Goal: Task Accomplishment & Management: Use online tool/utility

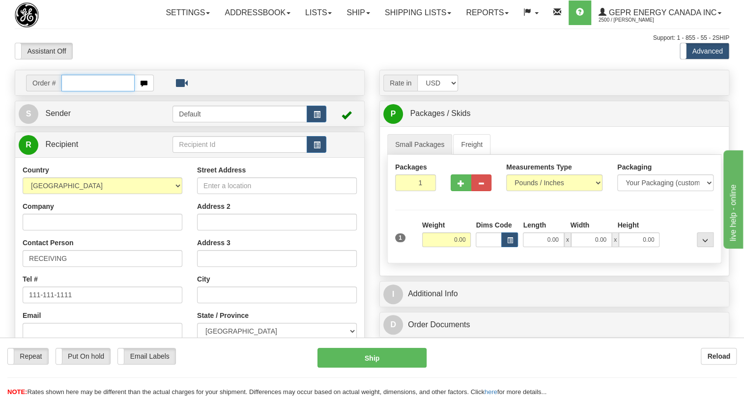
paste input "0086693329"
click at [76, 91] on input "0086693329" at bounding box center [97, 83] width 73 height 17
type input "86693329"
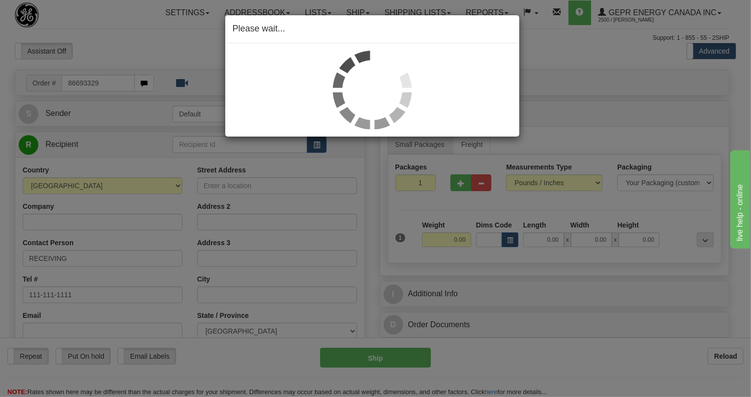
click at [567, 153] on div "Please wait..." at bounding box center [375, 198] width 751 height 397
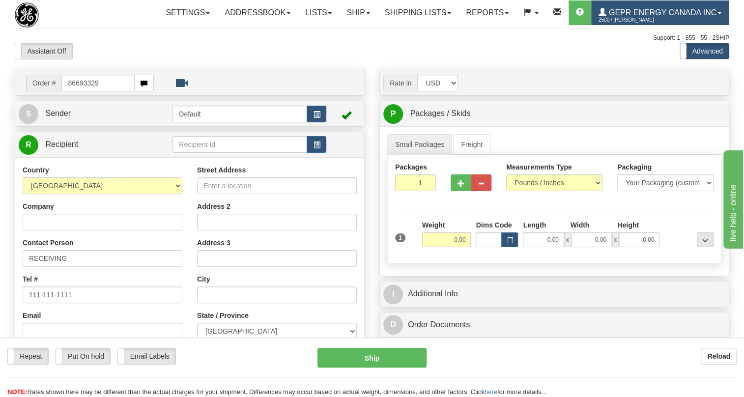
click at [607, 17] on span "GEPR Energy Canada Inc" at bounding box center [662, 12] width 110 height 8
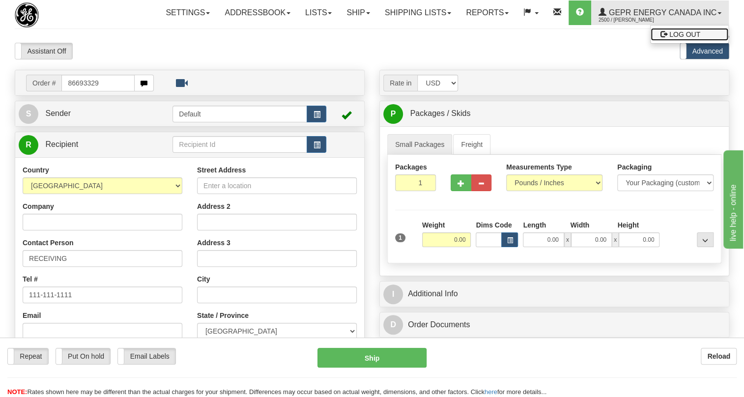
click at [670, 38] on span "LOG OUT" at bounding box center [685, 34] width 31 height 8
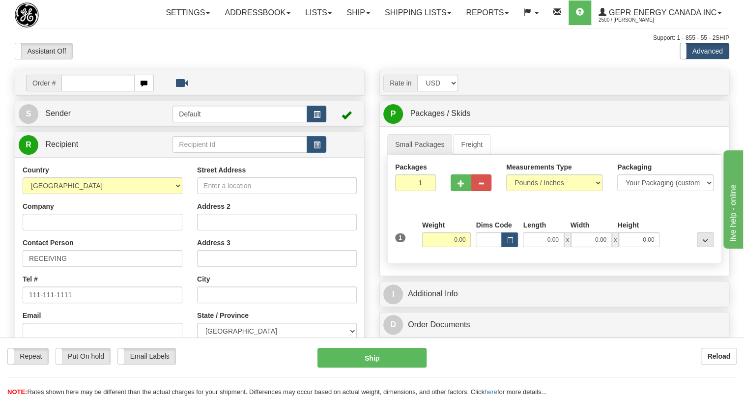
type input "[PHONE_NUMBER]"
drag, startPoint x: 118, startPoint y: 106, endPoint x: -68, endPoint y: 103, distance: 186.4
click at [0, 103] on html "Training Course Close Toggle navigation Settings Shipping Preferences New Sende…" at bounding box center [372, 198] width 744 height 397
paste input "905-927-5013"
type input "905-927-5013"
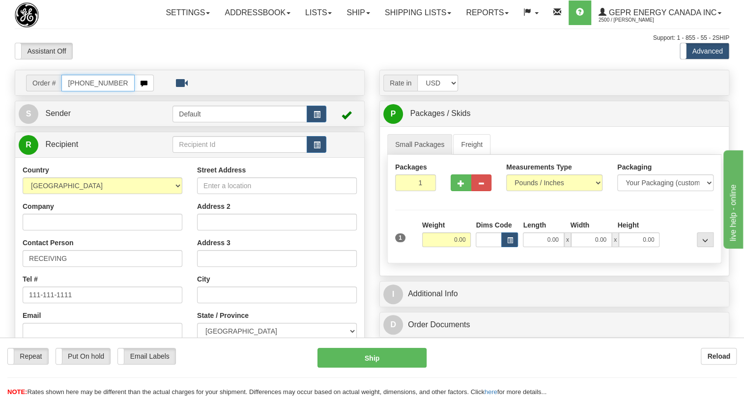
drag, startPoint x: 54, startPoint y: 100, endPoint x: 47, endPoint y: 100, distance: 6.4
click at [47, 91] on div "Order # 905-927-5013" at bounding box center [90, 83] width 128 height 17
click at [78, 91] on input "text" at bounding box center [97, 83] width 73 height 17
paste input "86693329"
type input "86693329"
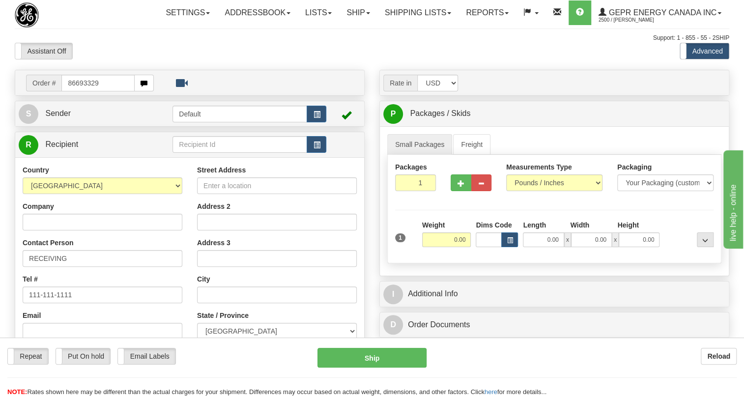
click at [120, 77] on body "Training Course Close Toggle navigation Settings Shipping Preferences New Recip…" at bounding box center [372, 198] width 744 height 397
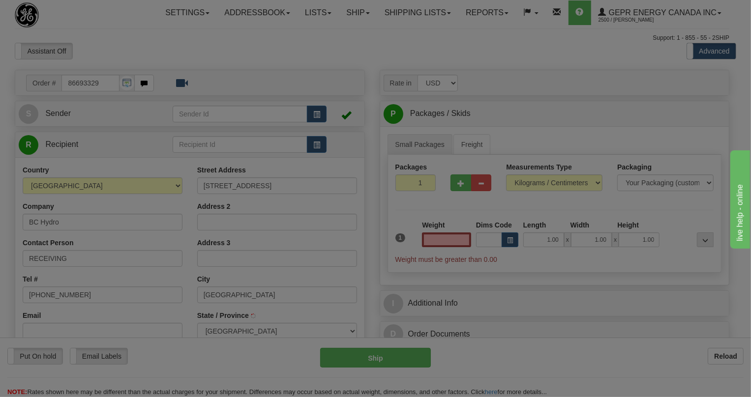
type input "SURREY"
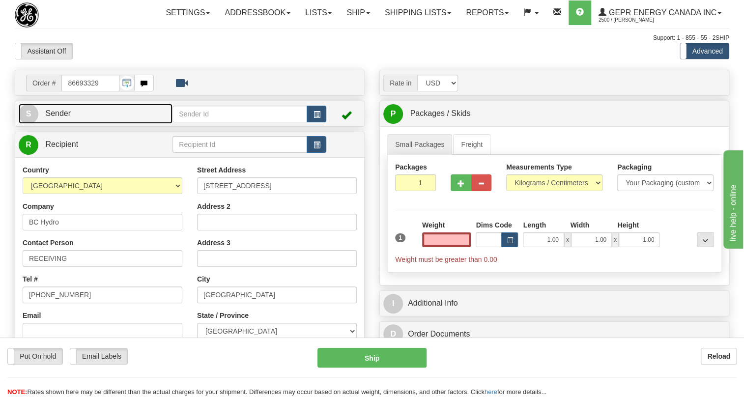
type input "0.00"
click at [60, 118] on span "Sender" at bounding box center [58, 113] width 26 height 8
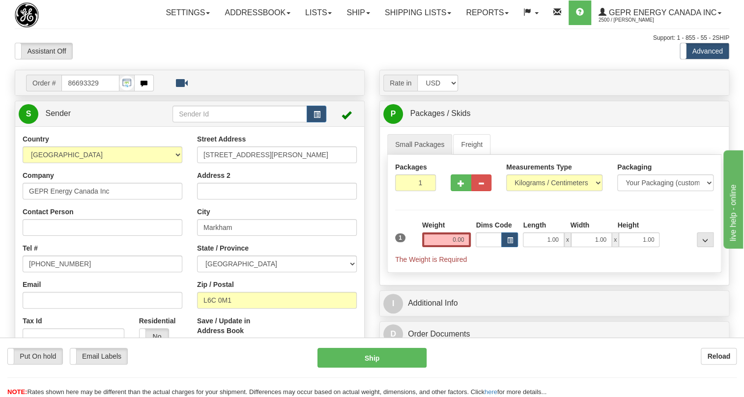
type input "MARKHAM"
click at [55, 272] on input "(779)7960565" at bounding box center [103, 264] width 160 height 17
paste input "905-927-5013"
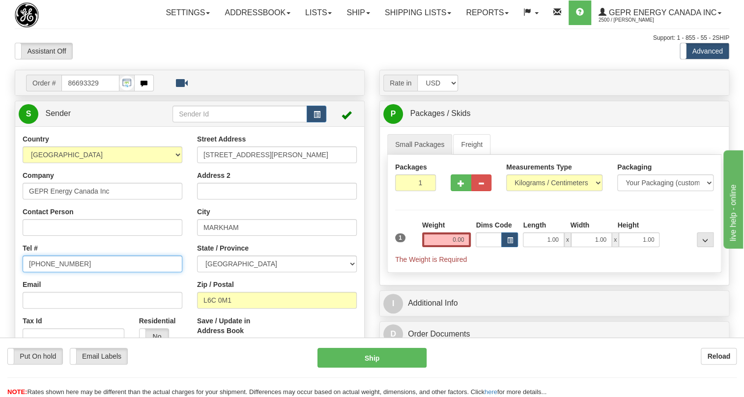
type input "905-927-5013"
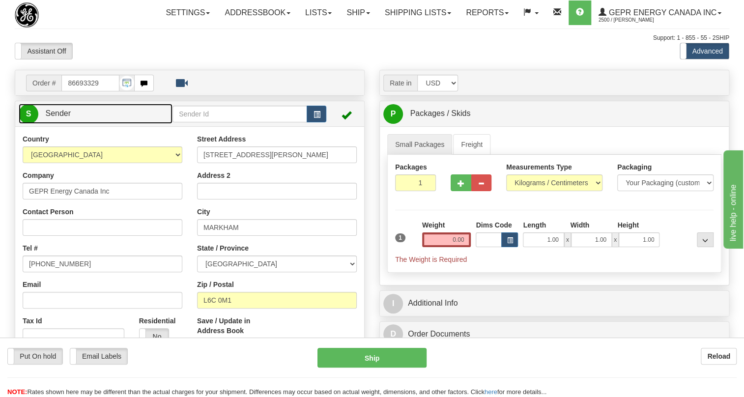
drag, startPoint x: 61, startPoint y: 136, endPoint x: 68, endPoint y: 136, distance: 6.4
click at [61, 118] on span "Sender" at bounding box center [58, 113] width 26 height 8
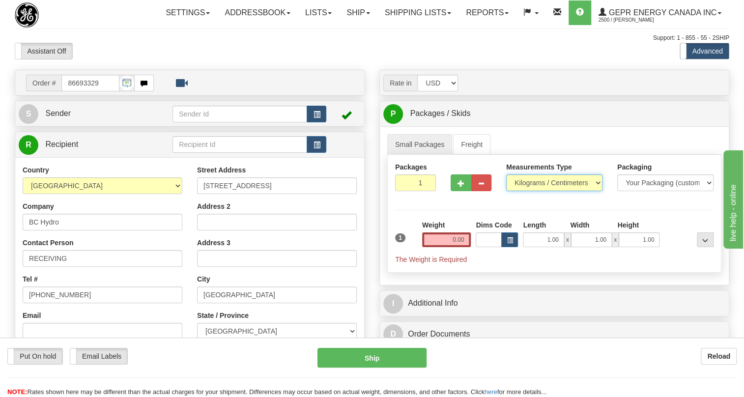
click at [538, 191] on select "Pounds / Inches Kilograms / Centimeters" at bounding box center [554, 183] width 96 height 17
select select "0"
click at [506, 191] on select "Pounds / Inches Kilograms / Centimeters" at bounding box center [554, 183] width 96 height 17
click at [449, 247] on input "0.00" at bounding box center [446, 240] width 49 height 15
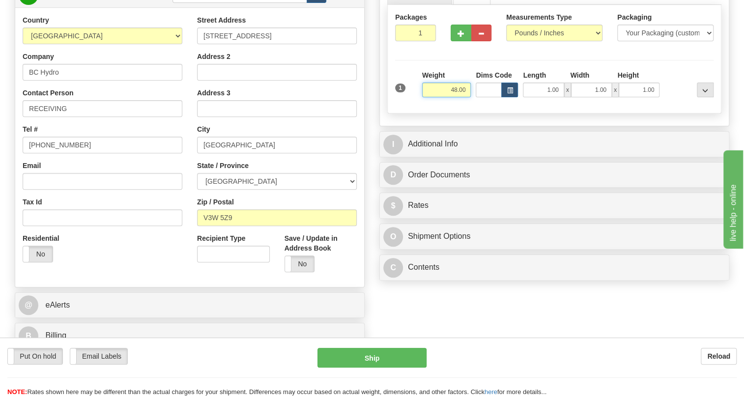
scroll to position [178, 0]
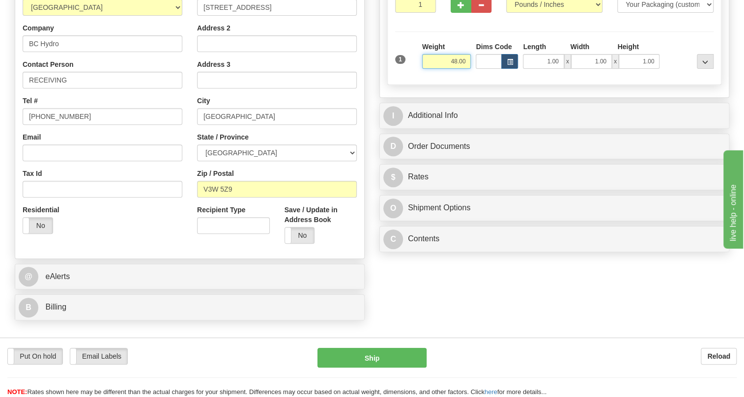
type input "48.00"
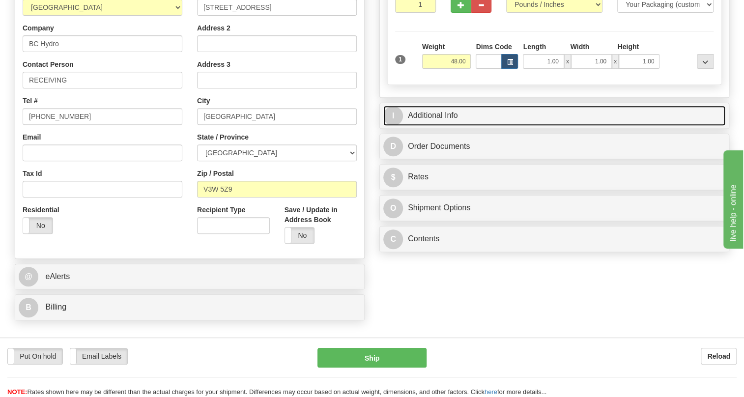
click at [438, 126] on link "I Additional Info" at bounding box center [554, 116] width 342 height 20
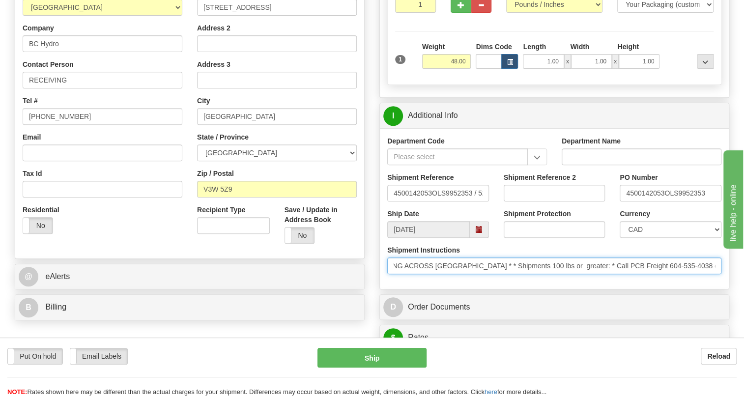
drag, startPoint x: 648, startPoint y: 289, endPoint x: 709, endPoint y: 289, distance: 60.5
click at [709, 274] on input "* Shipping Instructions * SHIPPING ACROSS CANADA * * Shipments 100 lbs or great…" at bounding box center [554, 266] width 334 height 17
drag, startPoint x: 706, startPoint y: 287, endPoint x: 730, endPoint y: 288, distance: 23.1
click at [730, 288] on div "Rate in Account Currency ARN AWG AUD AUS BHD BBD BFR BMD BRC BRL GBP UKL BND BG…" at bounding box center [554, 330] width 365 height 879
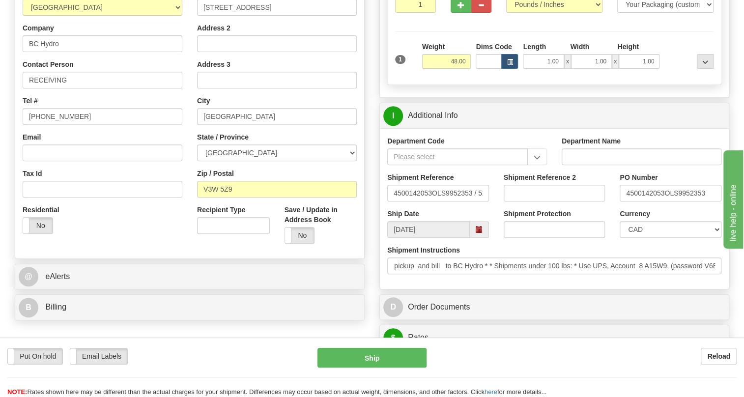
scroll to position [0, 0]
